Goal: Task Accomplishment & Management: Manage account settings

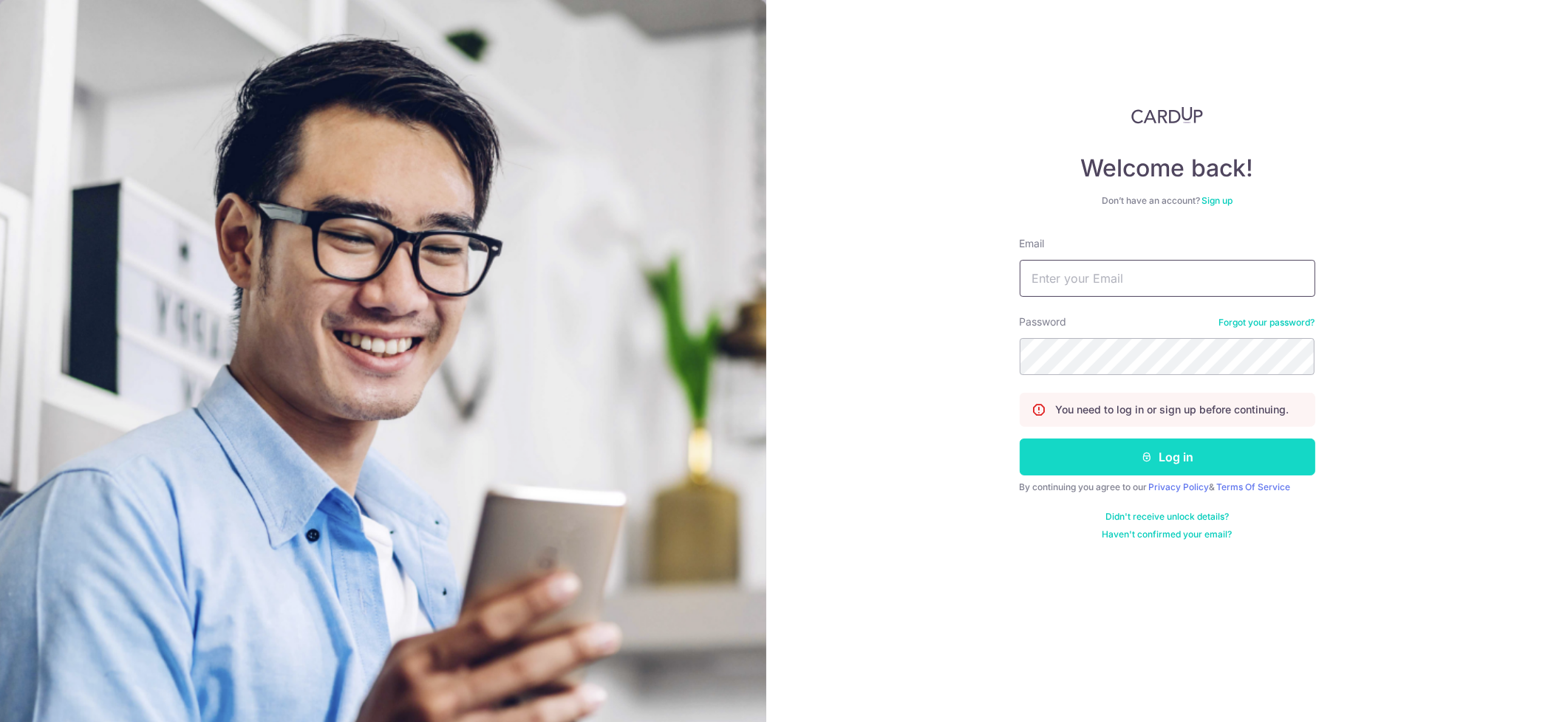
type input "[PERSON_NAME][EMAIL_ADDRESS][DOMAIN_NAME]"
click at [1137, 461] on button "Log in" at bounding box center [1167, 457] width 296 height 37
click at [1185, 448] on button "Log in" at bounding box center [1167, 457] width 296 height 37
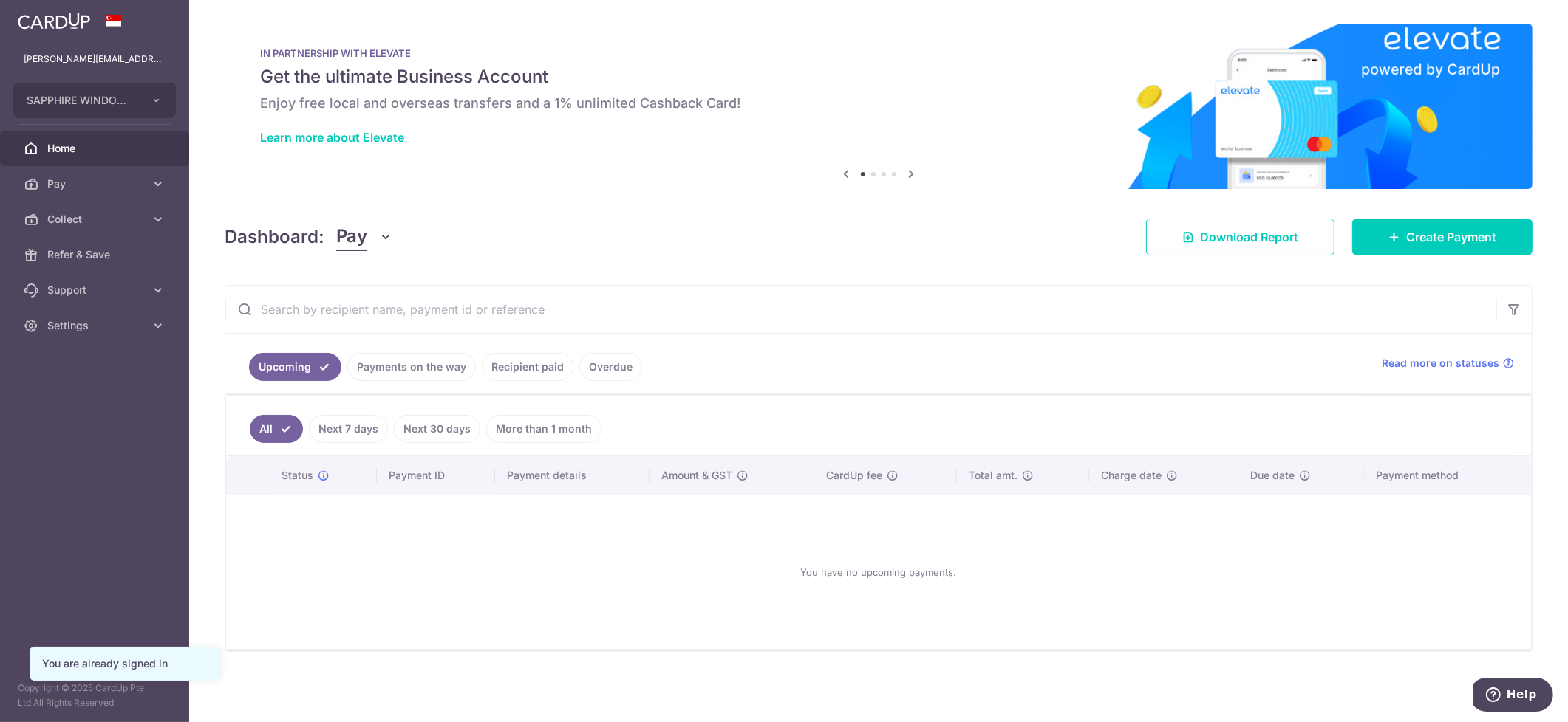
click at [368, 239] on button "Pay" at bounding box center [364, 237] width 57 height 28
click at [380, 314] on link "Collect" at bounding box center [413, 314] width 153 height 36
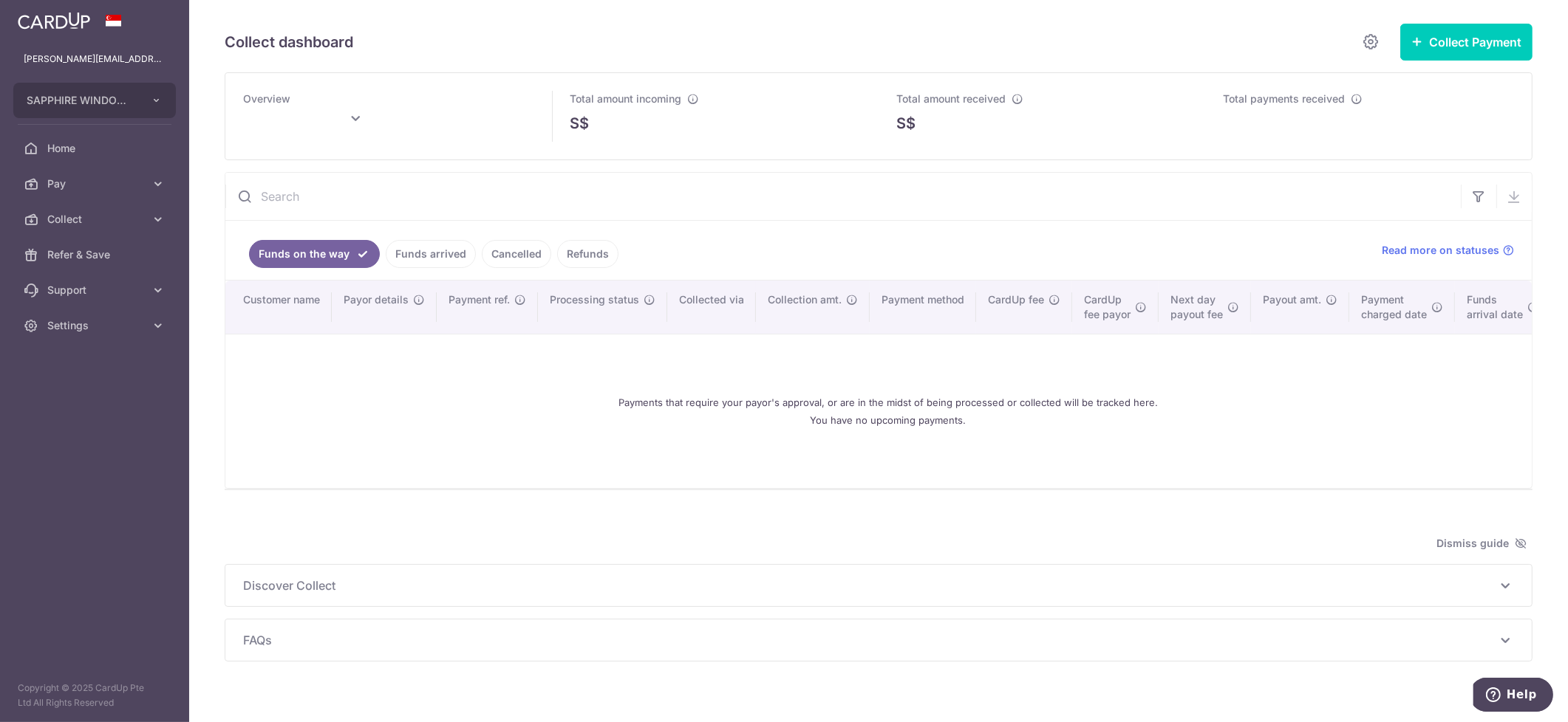
click at [439, 247] on link "Funds arrived" at bounding box center [431, 254] width 90 height 28
